Goal: Task Accomplishment & Management: Use online tool/utility

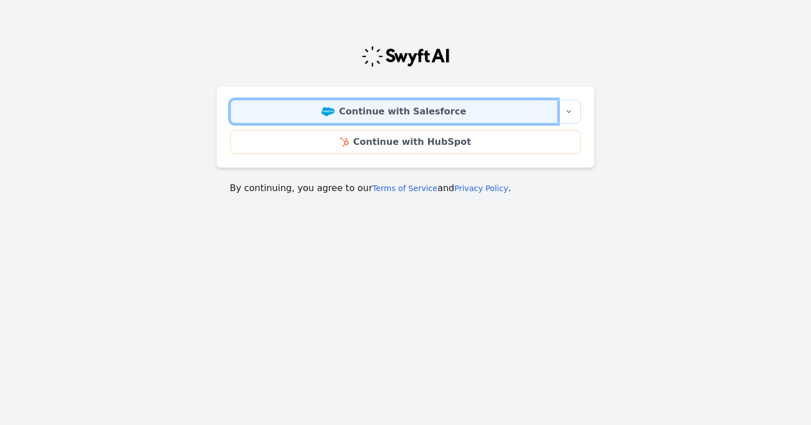
click at [434, 115] on link "Continue with Salesforce" at bounding box center [393, 112] width 327 height 24
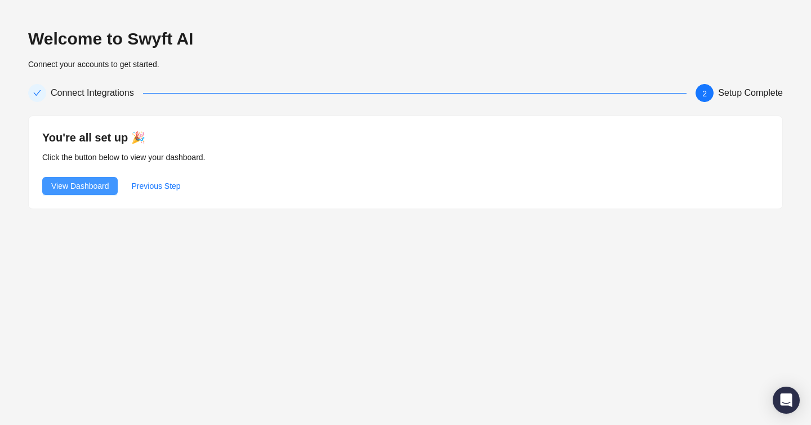
click at [78, 188] on span "View Dashboard" at bounding box center [79, 186] width 57 height 12
